Goal: Information Seeking & Learning: Understand process/instructions

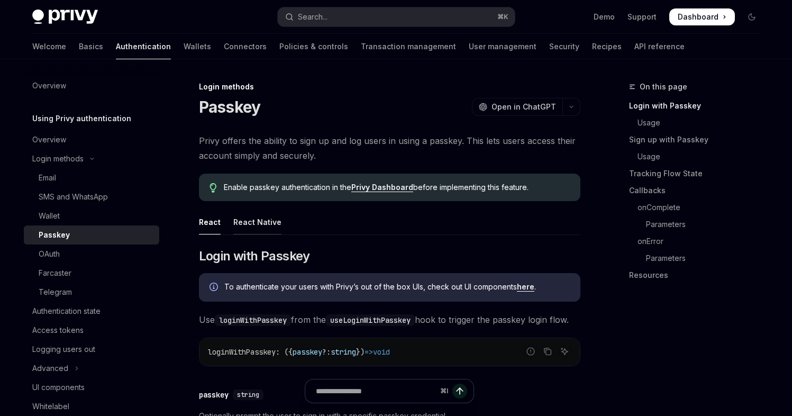
click at [266, 221] on div "React Native" at bounding box center [257, 221] width 48 height 25
type textarea "*"
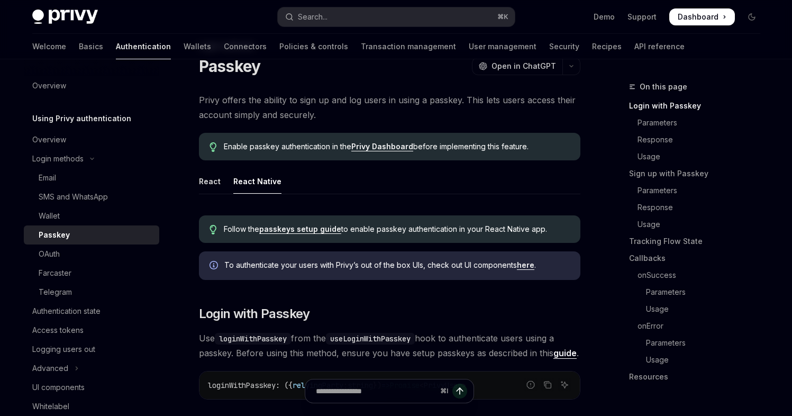
scroll to position [48, 0]
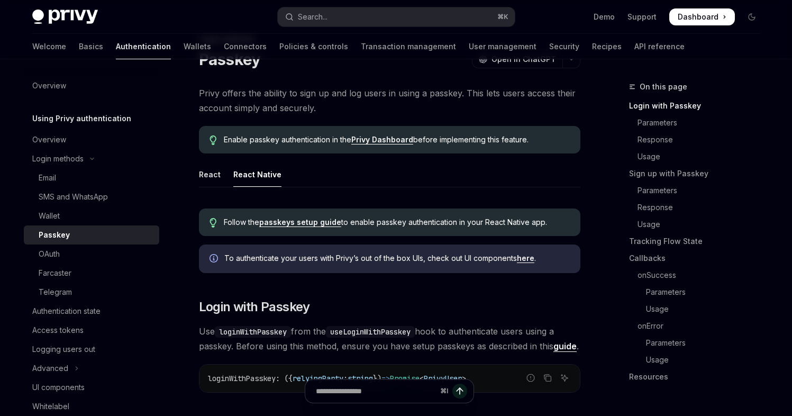
click at [316, 223] on link "passkeys setup guide" at bounding box center [300, 222] width 82 height 10
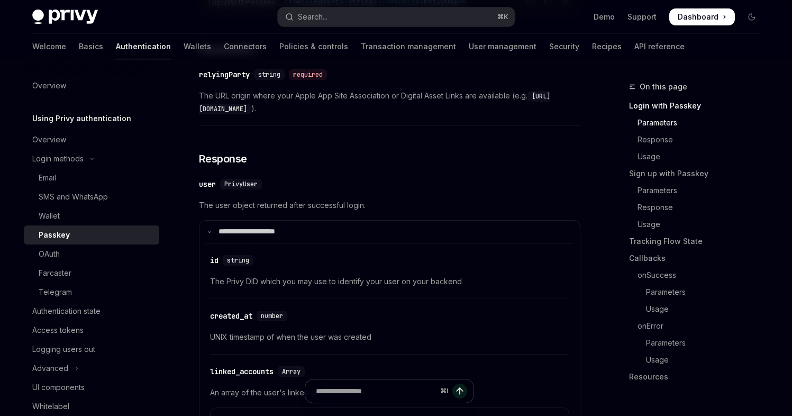
scroll to position [441, 0]
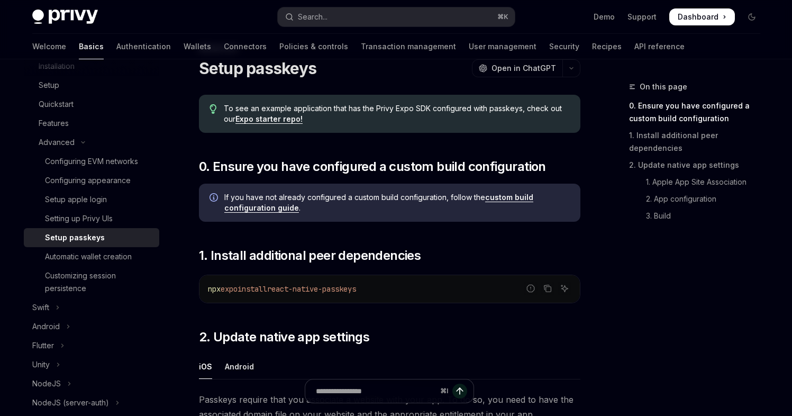
scroll to position [32, 0]
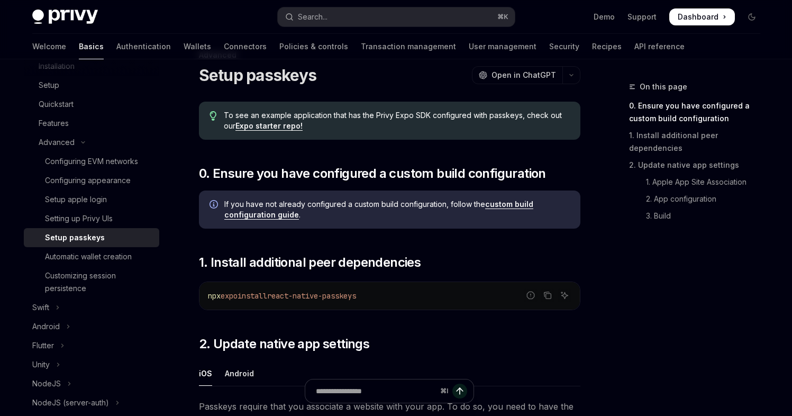
click at [287, 125] on link "Expo starter repo!" at bounding box center [268, 126] width 67 height 10
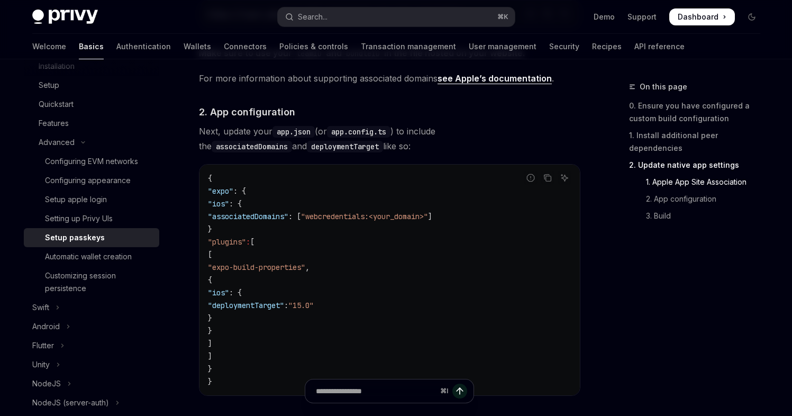
scroll to position [645, 0]
click at [185, 111] on icon "Navigate to header" at bounding box center [183, 113] width 7 height 4
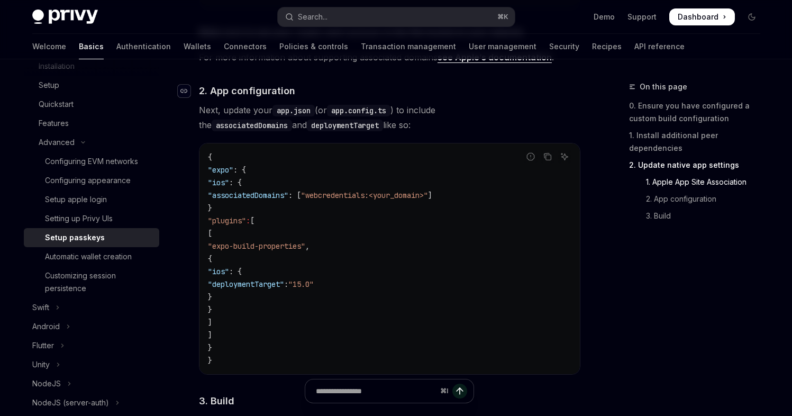
scroll to position [670, 0]
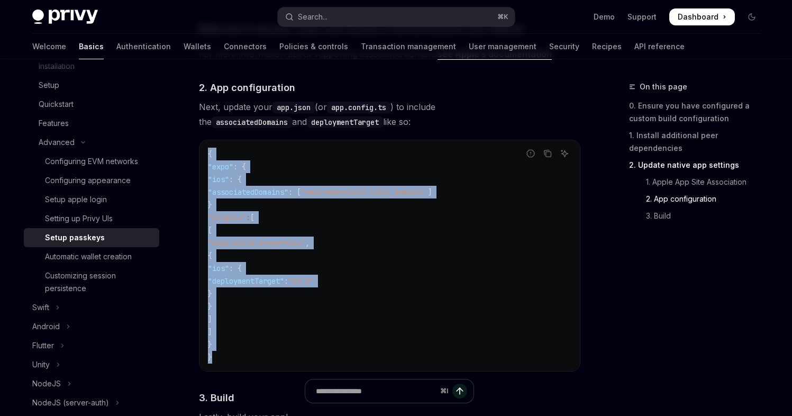
drag, startPoint x: 219, startPoint y: 361, endPoint x: 203, endPoint y: 152, distance: 209.6
click at [203, 152] on div "{ "expo" : { "ios" : { "associatedDomains" : [ "webcredentials:<your_domain>" ]…" at bounding box center [389, 255] width 380 height 231
copy code "{ "expo" : { "ios" : { "associatedDomains" : [ "webcredentials:<your_domain>" ]…"
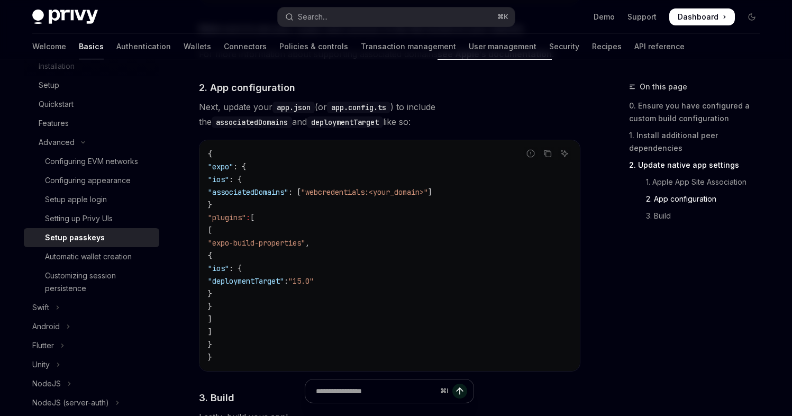
click at [353, 122] on span "Next, update your app.json (or app.config.ts ) to include the associatedDomains…" at bounding box center [389, 114] width 381 height 30
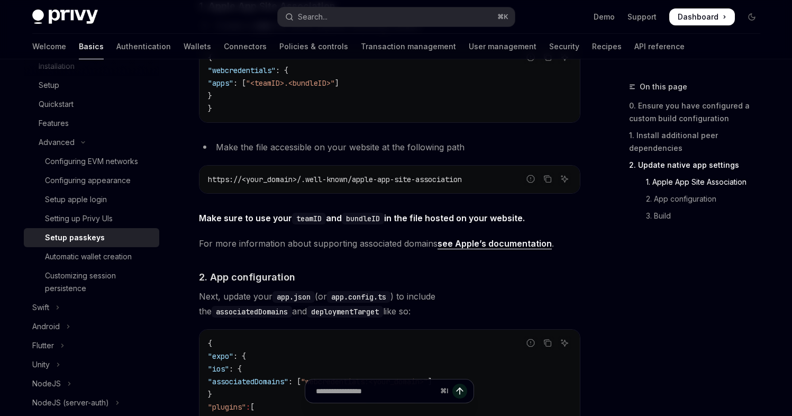
scroll to position [475, 0]
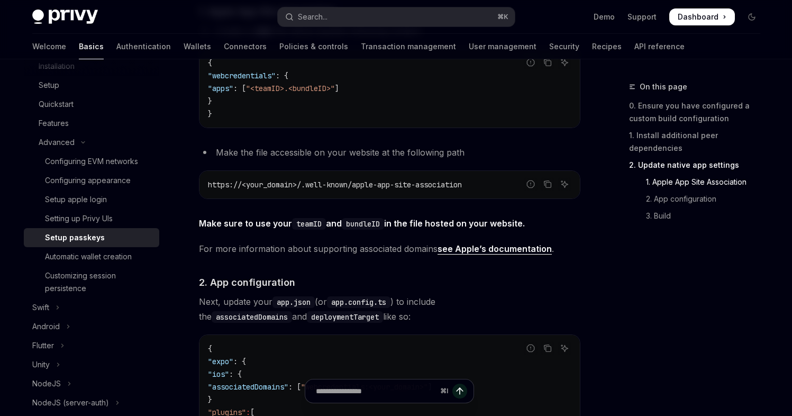
click at [509, 250] on link "see Apple’s documentation" at bounding box center [494, 248] width 114 height 11
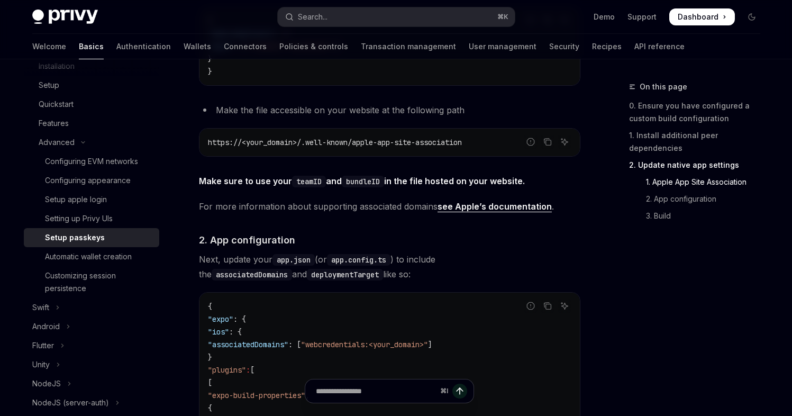
scroll to position [515, 0]
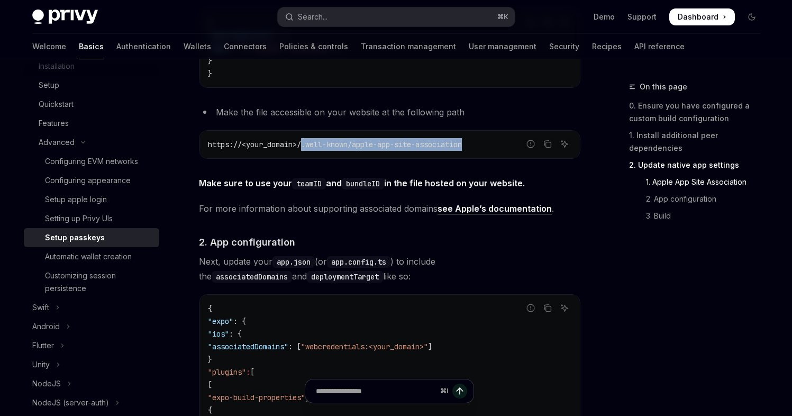
drag, startPoint x: 305, startPoint y: 146, endPoint x: 473, endPoint y: 142, distance: 168.3
click at [462, 142] on span "https://<your_domain>/.well-known/apple-app-site-association" at bounding box center [335, 145] width 254 height 10
copy span ".well-known/apple-app-site-association"
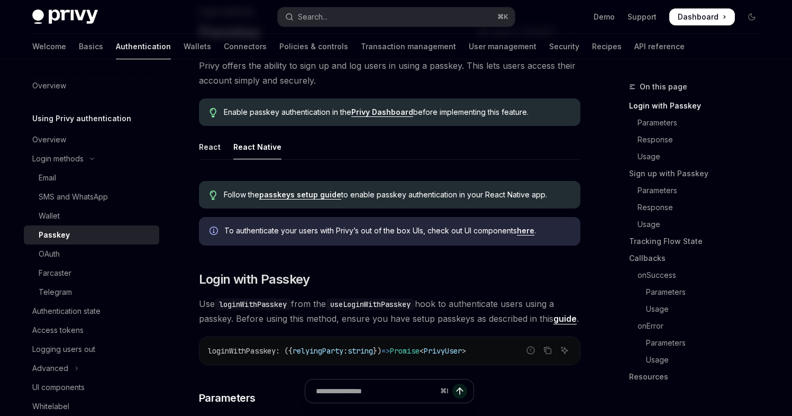
scroll to position [75, 0]
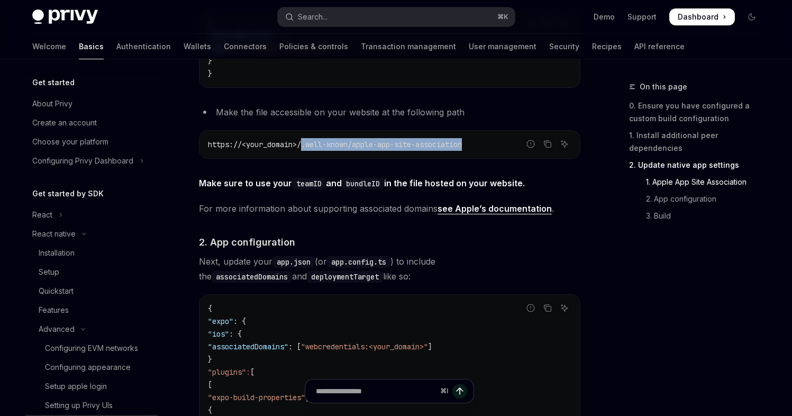
scroll to position [187, 0]
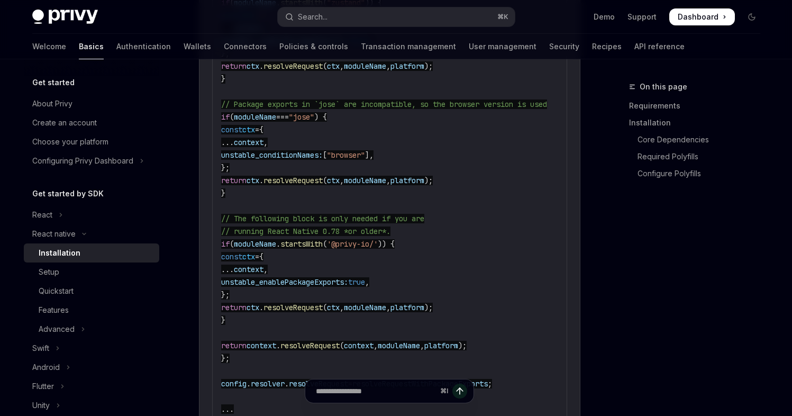
scroll to position [1561, 0]
click at [260, 201] on code "//...other config logic // Enable package exports for select libraries ... cons…" at bounding box center [439, 115] width 436 height 622
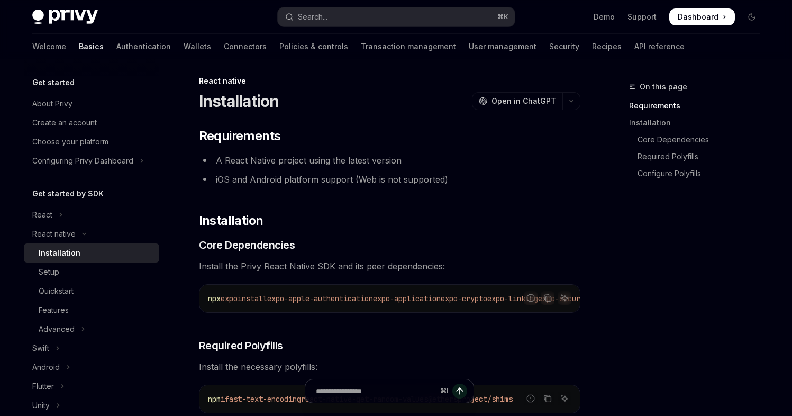
scroll to position [0, 0]
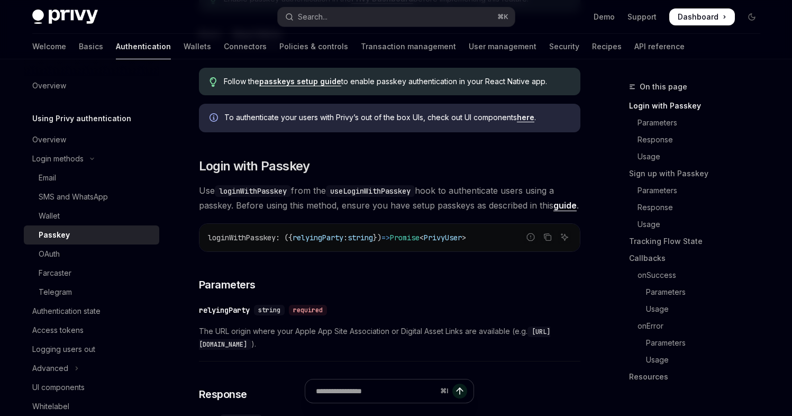
scroll to position [209, 0]
